Goal: Information Seeking & Learning: Learn about a topic

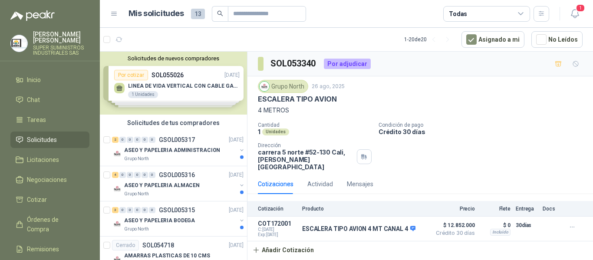
scroll to position [304, 0]
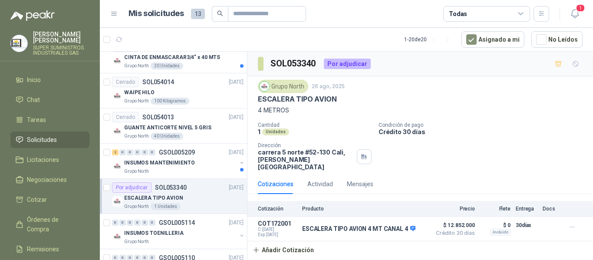
click at [43, 135] on span "Solicitudes" at bounding box center [42, 140] width 30 height 10
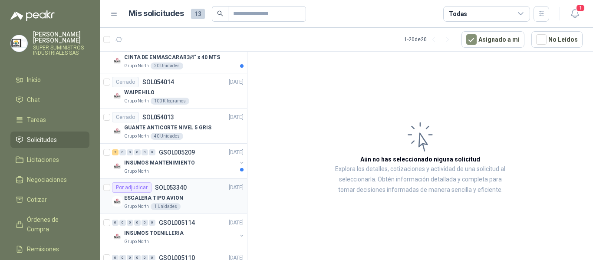
click at [181, 197] on div "ESCALERA TIPO AVION" at bounding box center [183, 198] width 119 height 10
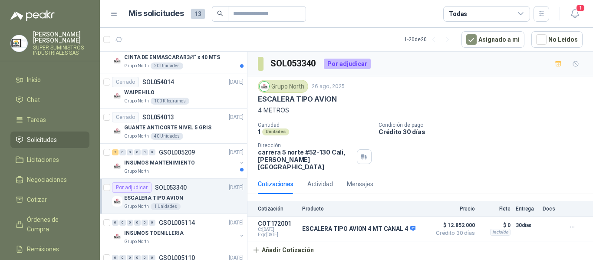
click at [181, 196] on div "ESCALERA TIPO AVION" at bounding box center [183, 198] width 119 height 10
click at [168, 90] on div "WAIPE HILO" at bounding box center [183, 92] width 119 height 10
